Goal: Task Accomplishment & Management: Complete application form

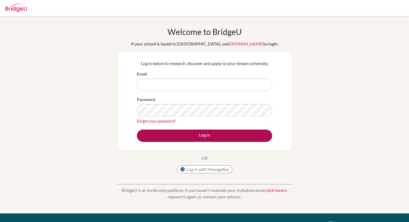
type input "sjones@gis.edu.gh"
click at [203, 139] on button "Log in" at bounding box center [204, 136] width 135 height 12
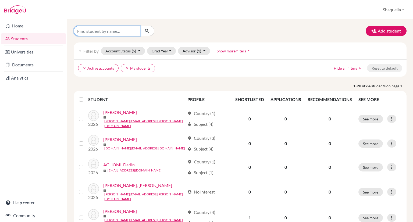
click at [117, 30] on input "Find student by name..." at bounding box center [107, 31] width 67 height 10
click at [88, 31] on input "eden" at bounding box center [107, 31] width 67 height 10
type input "eden"
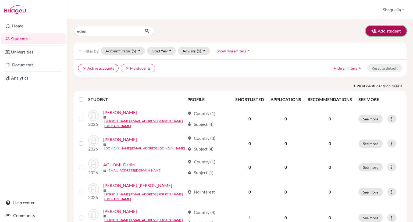
click at [375, 32] on button "Add student" at bounding box center [386, 31] width 41 height 10
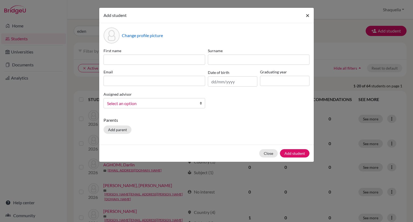
click at [309, 16] on span "×" at bounding box center [308, 15] width 4 height 8
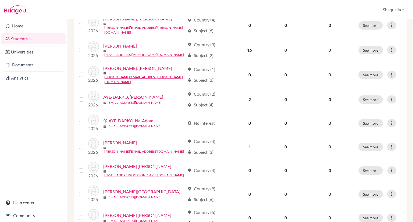
scroll to position [393, 0]
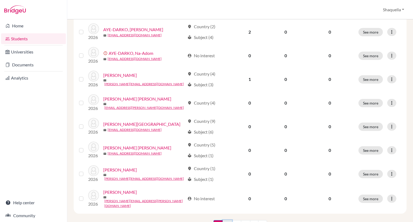
click at [225, 220] on link "2" at bounding box center [227, 225] width 9 height 10
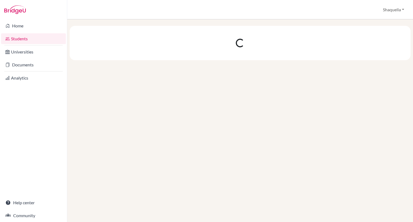
scroll to position [0, 0]
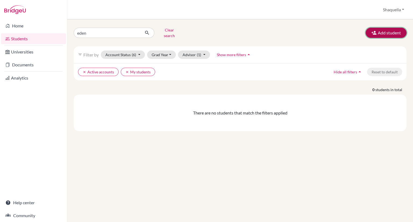
click at [387, 31] on button "Add student" at bounding box center [386, 33] width 41 height 10
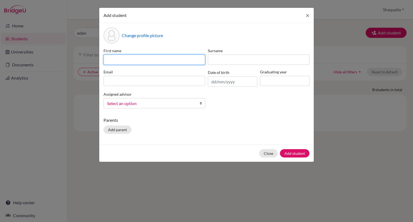
click at [146, 60] on input at bounding box center [155, 60] width 102 height 10
type input "Eden"
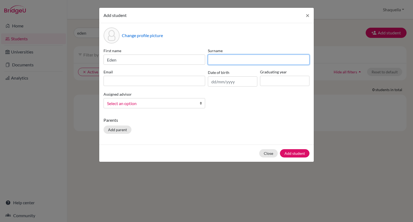
click at [223, 60] on input at bounding box center [259, 60] width 102 height 10
type input "Hutton-Mills"
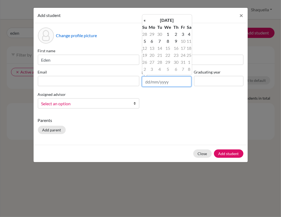
click at [147, 81] on input "text" at bounding box center [166, 81] width 49 height 10
type input "09/03/2010"
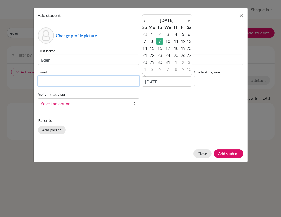
drag, startPoint x: 159, startPoint y: 42, endPoint x: 91, endPoint y: 80, distance: 78.0
click at [91, 80] on input at bounding box center [89, 81] width 102 height 10
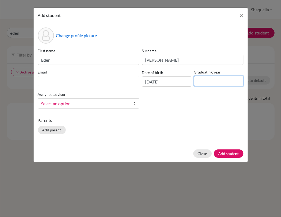
click at [212, 79] on input at bounding box center [218, 81] width 49 height 10
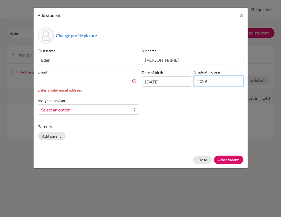
type input "2029"
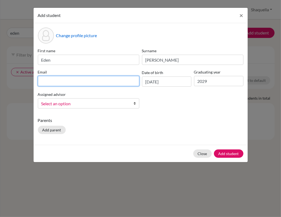
click at [69, 79] on input at bounding box center [89, 81] width 102 height 10
paste input "[PERSON_NAME][EMAIL_ADDRESS][DOMAIN_NAME]"
type input "[PERSON_NAME][EMAIL_ADDRESS][DOMAIN_NAME]"
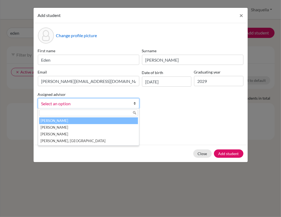
click at [75, 106] on span "Select an option" at bounding box center [85, 103] width 88 height 7
click at [57, 121] on li "Jones, Shaquella" at bounding box center [88, 120] width 99 height 7
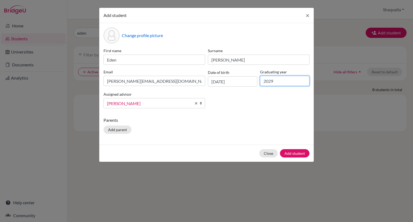
click at [276, 80] on input "2029" at bounding box center [284, 81] width 49 height 10
type input "2028"
click at [295, 151] on button "Add student" at bounding box center [295, 153] width 30 height 8
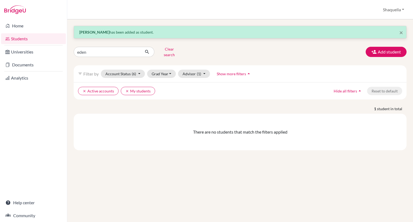
click at [27, 37] on link "Students" at bounding box center [33, 38] width 65 height 11
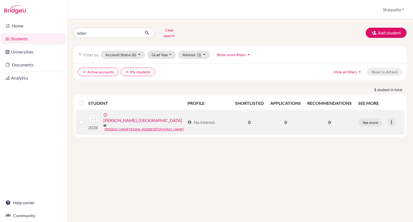
click at [132, 117] on link "[PERSON_NAME], [GEOGRAPHIC_DATA]" at bounding box center [142, 120] width 79 height 6
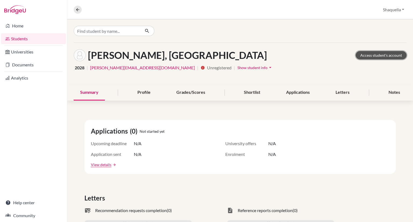
click at [377, 54] on link "Access student's account" at bounding box center [381, 55] width 51 height 8
